Goal: Task Accomplishment & Management: Use online tool/utility

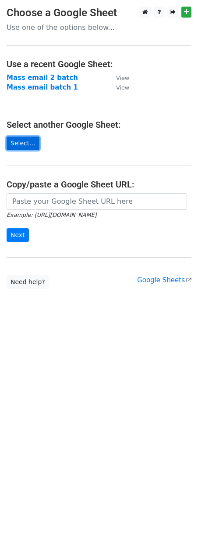
click at [25, 144] on link "Select..." at bounding box center [23, 143] width 33 height 14
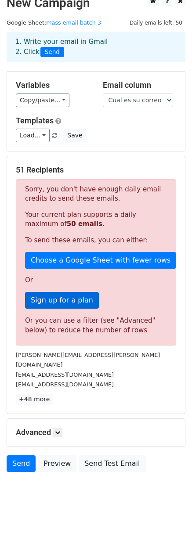
scroll to position [14, 0]
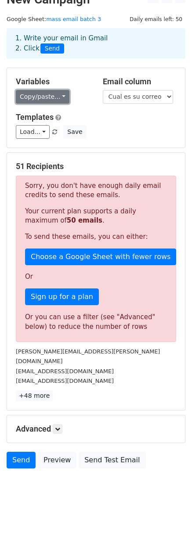
click at [47, 98] on link "Copy/paste..." at bounding box center [43, 97] width 54 height 14
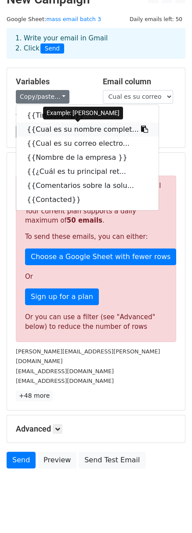
click at [60, 130] on link "{{Cual es su nombre complet..." at bounding box center [87, 129] width 142 height 14
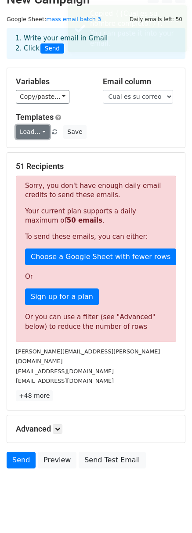
click at [35, 135] on link "Load..." at bounding box center [33, 132] width 34 height 14
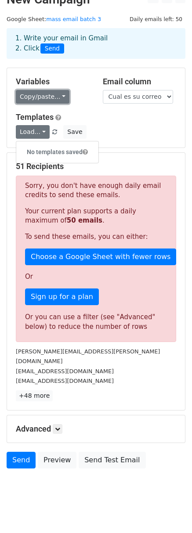
click at [35, 103] on link "Copy/paste..." at bounding box center [43, 97] width 54 height 14
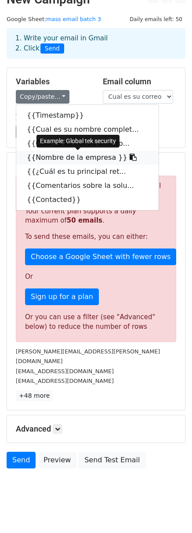
click at [70, 161] on link "{{Nombre de la empresa }}" at bounding box center [87, 158] width 142 height 14
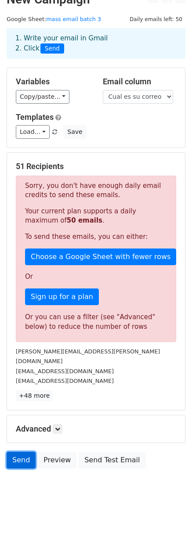
click at [15, 453] on link "Send" at bounding box center [21, 460] width 29 height 17
click at [22, 452] on link "Send" at bounding box center [21, 460] width 29 height 17
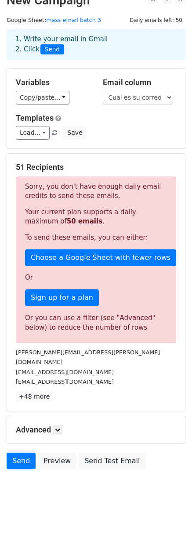
scroll to position [0, 0]
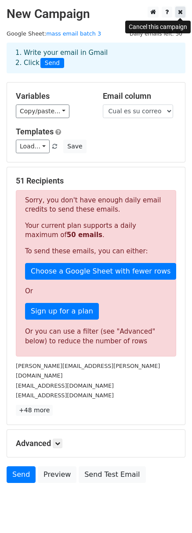
click at [181, 11] on icon at bounding box center [180, 12] width 5 height 6
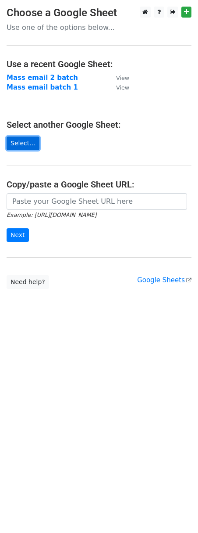
click at [16, 143] on link "Select..." at bounding box center [23, 143] width 33 height 14
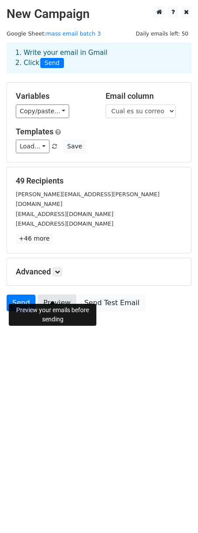
click at [53, 294] on link "Preview" at bounding box center [57, 302] width 39 height 17
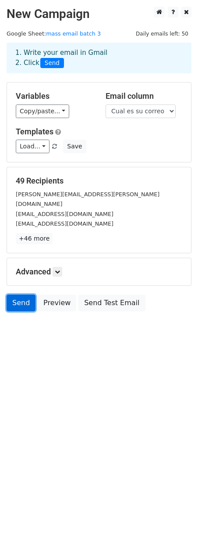
click at [11, 295] on link "Send" at bounding box center [21, 302] width 29 height 17
